Goal: Information Seeking & Learning: Learn about a topic

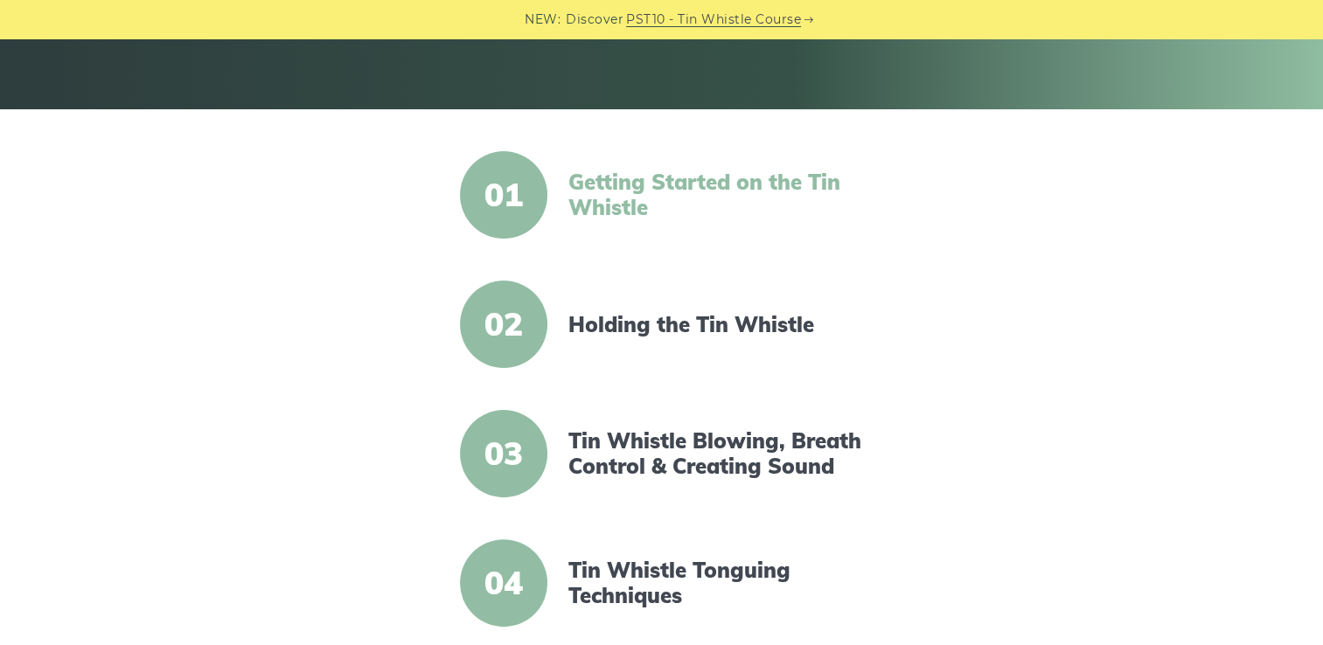
click at [677, 186] on link "Getting Started on the Tin Whistle" at bounding box center [718, 195] width 301 height 51
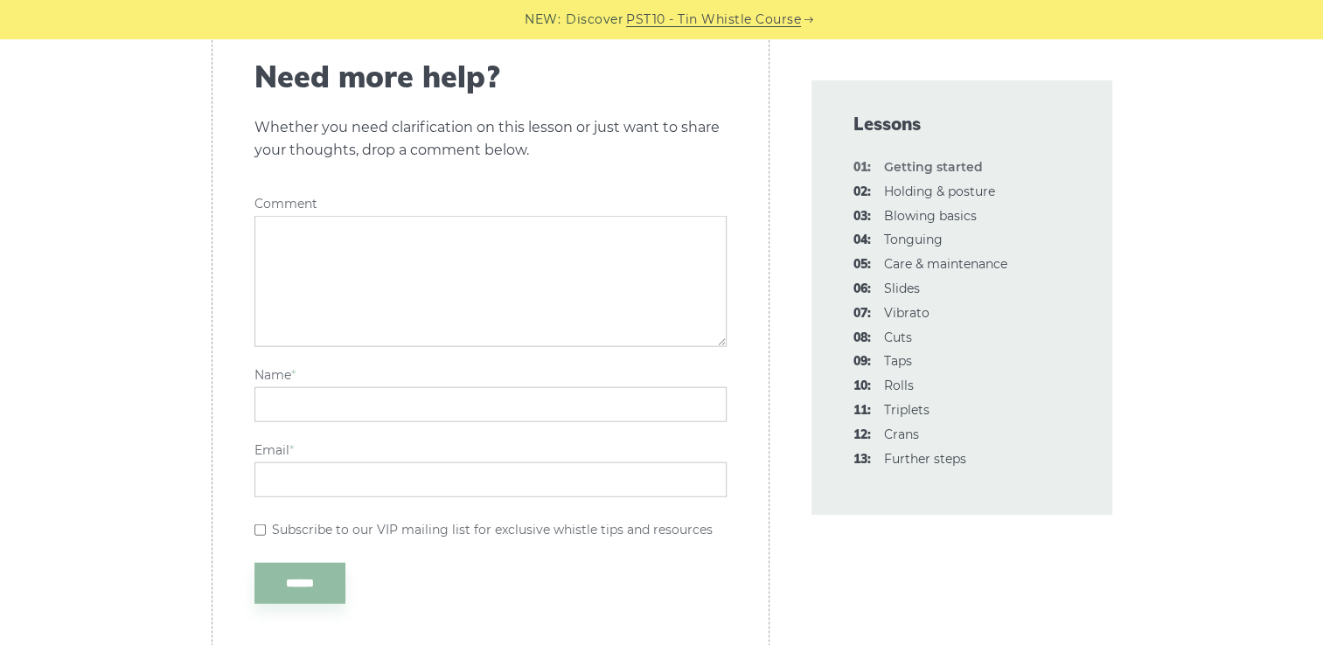
scroll to position [4110, 0]
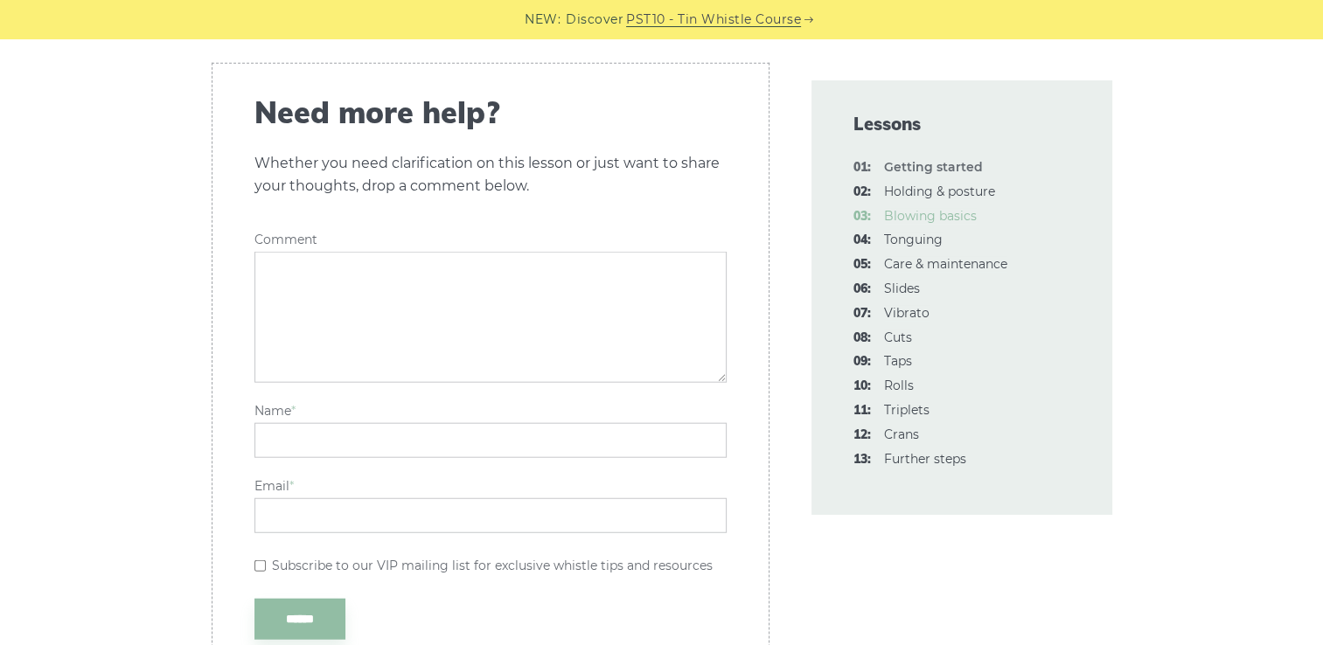
click at [948, 222] on link "03: Blowing basics" at bounding box center [930, 216] width 93 height 16
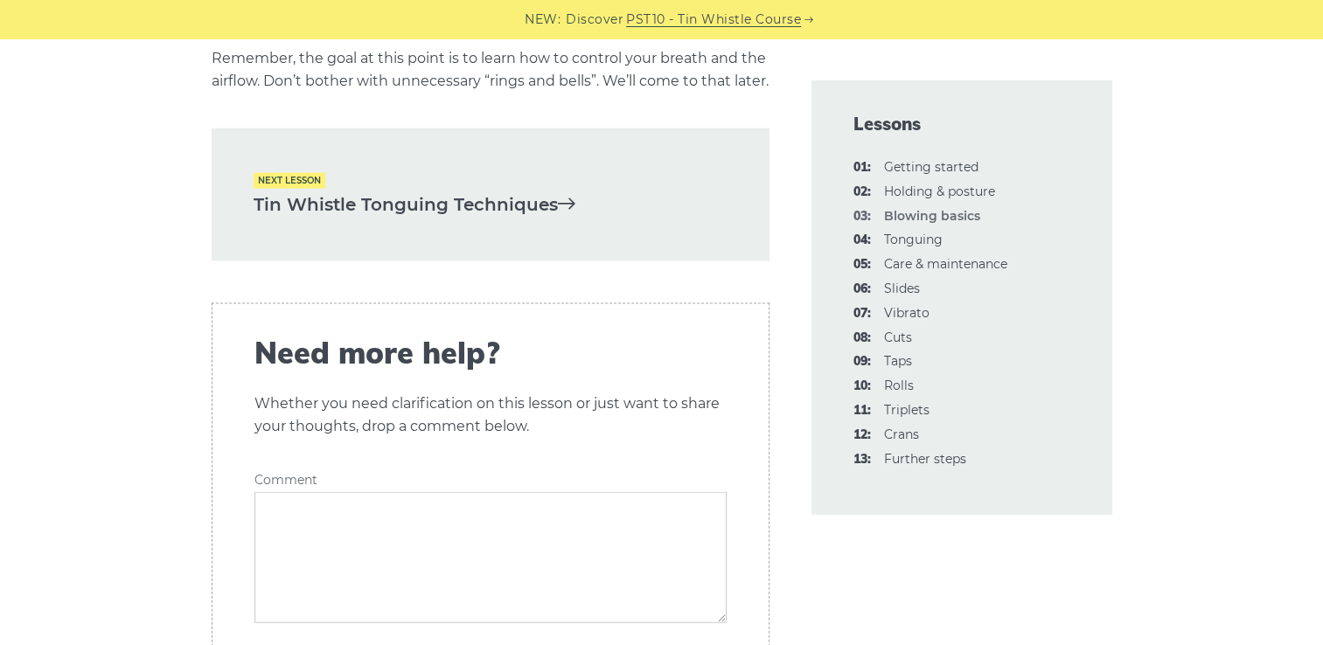
scroll to position [3760, 0]
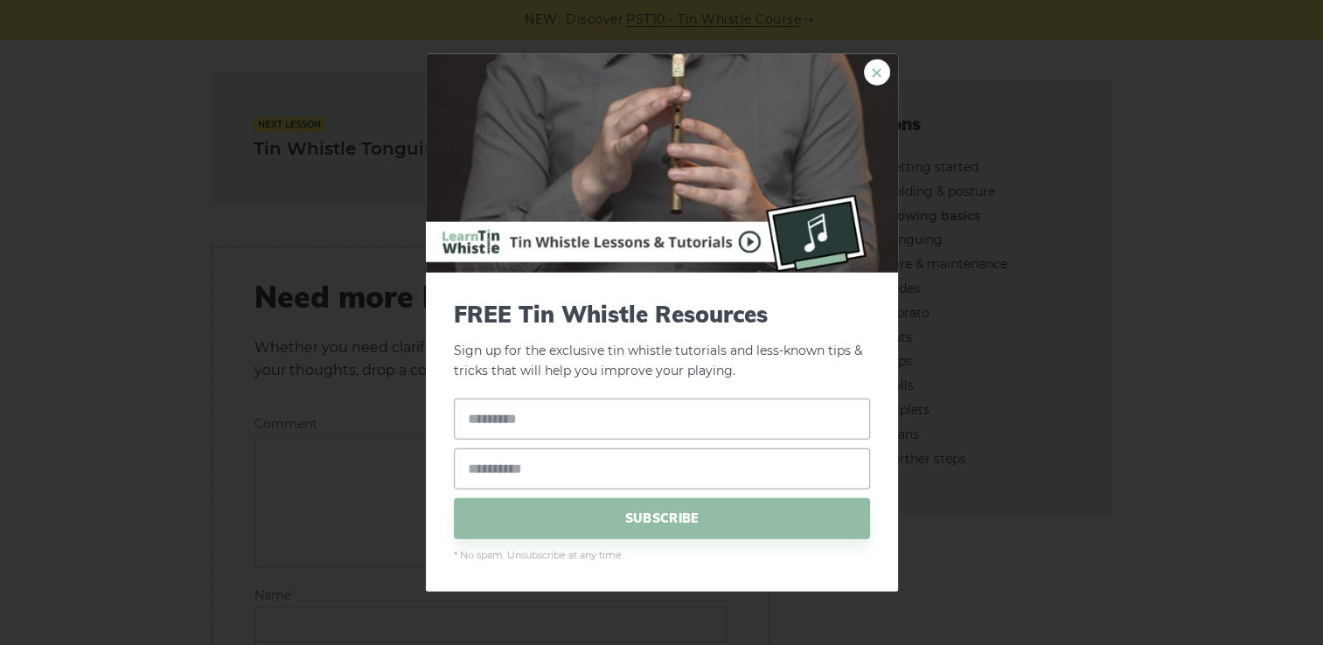
click at [875, 83] on link "×" at bounding box center [877, 72] width 26 height 26
